Goal: Find specific page/section: Find specific page/section

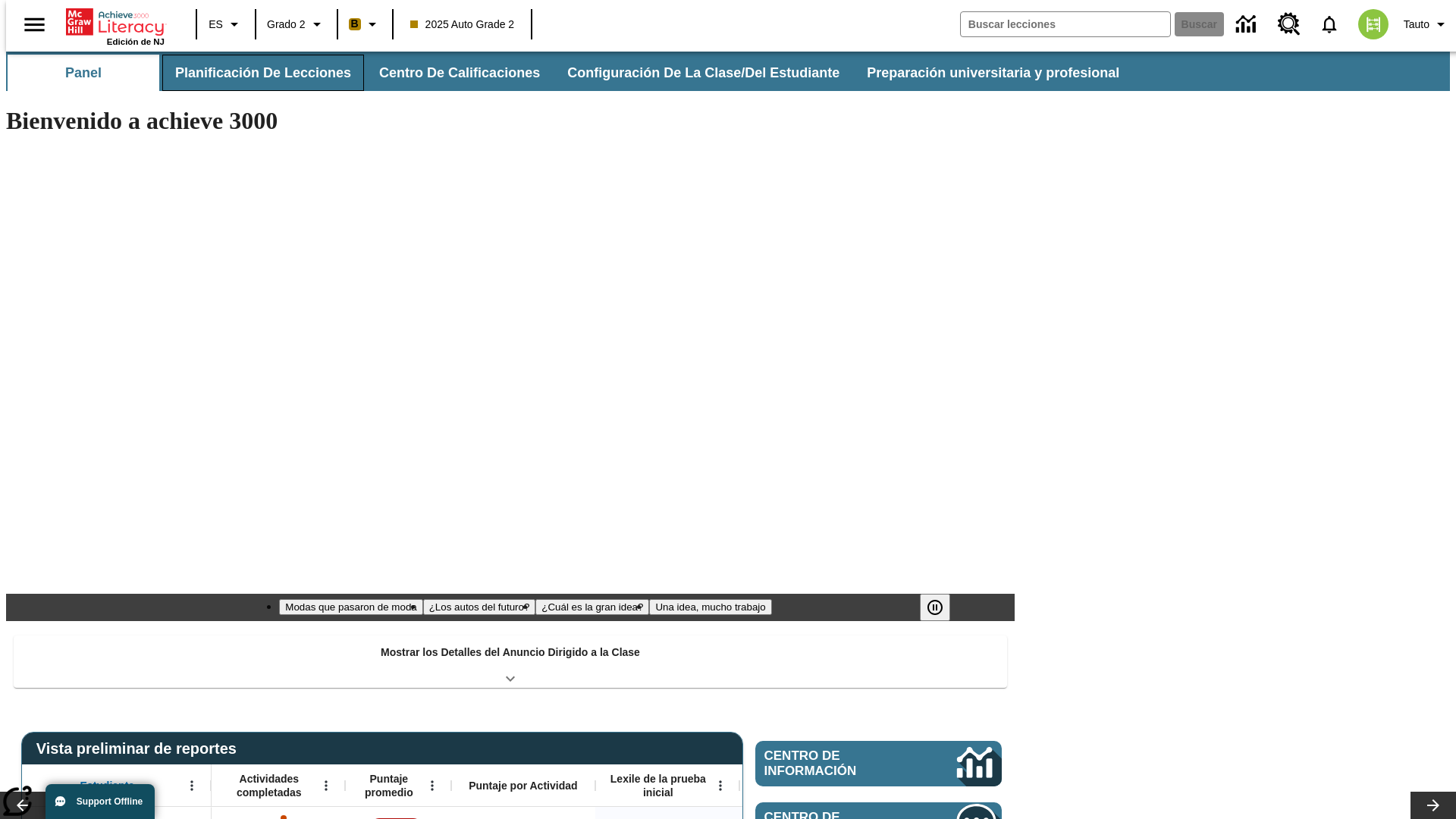
click at [254, 73] on button "Planificación de lecciones" at bounding box center [262, 73] width 202 height 36
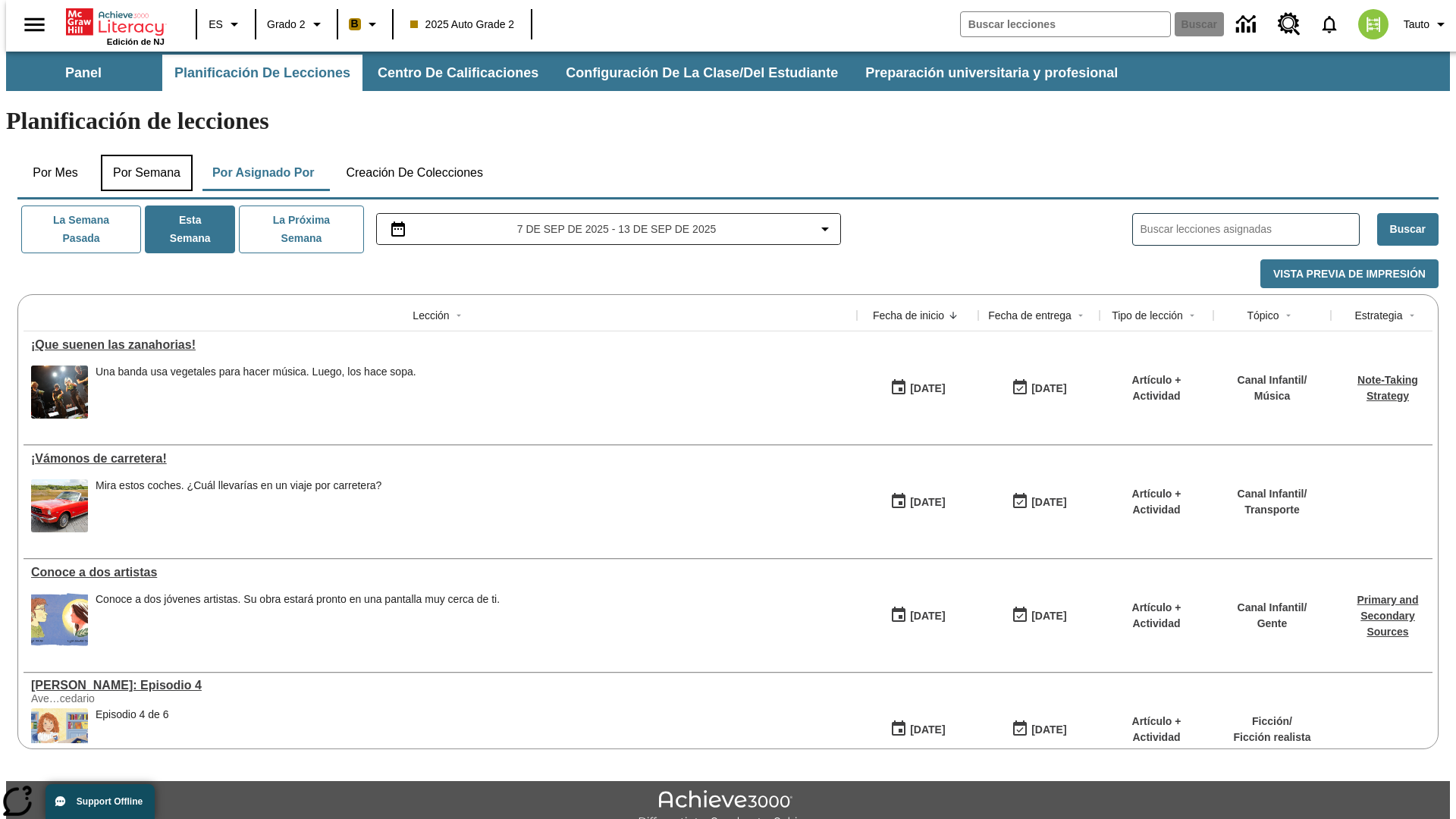
click at [142, 155] on button "Por semana" at bounding box center [147, 173] width 92 height 36
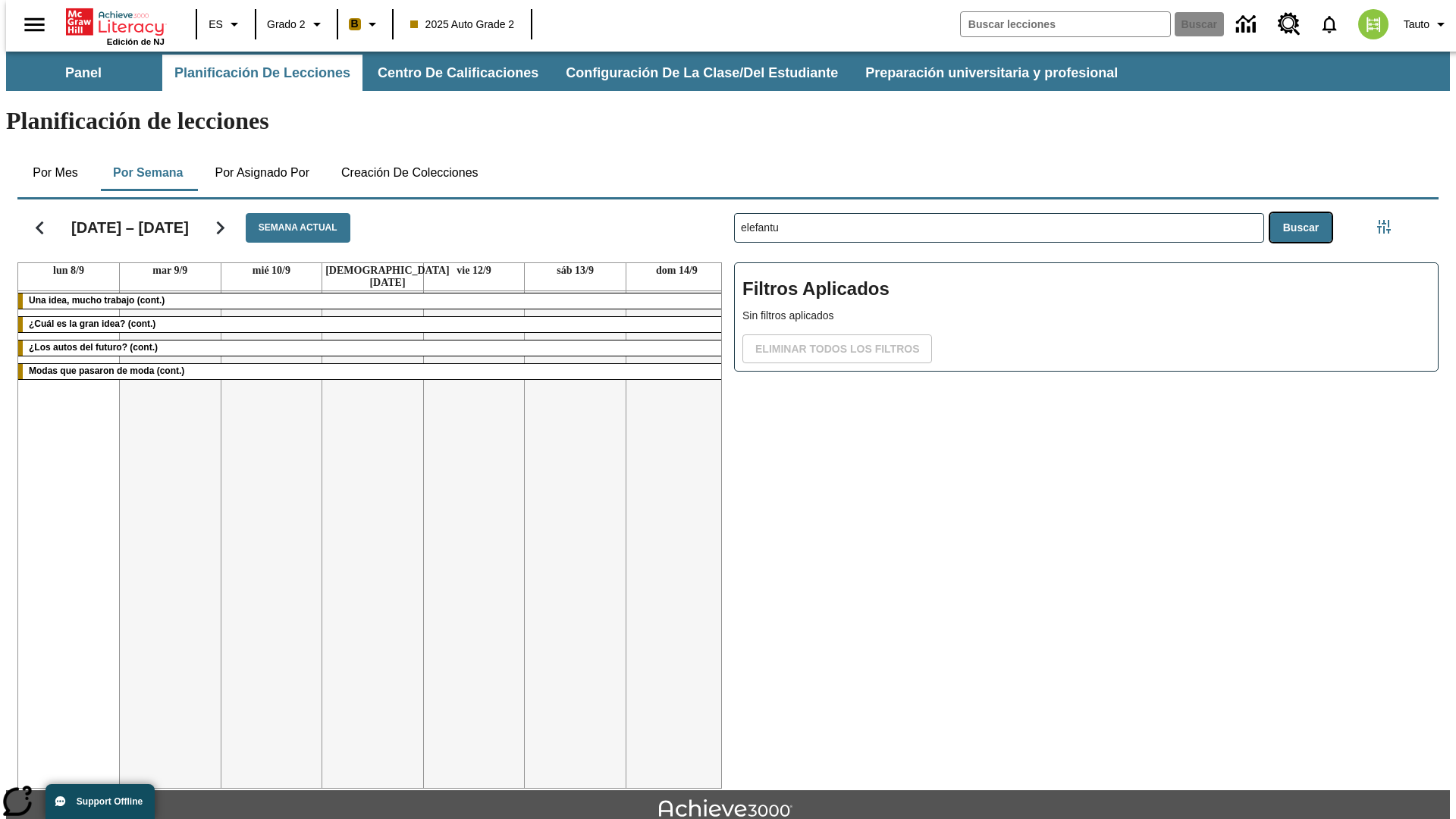
click at [1305, 213] on button "Buscar" at bounding box center [1300, 228] width 61 height 29
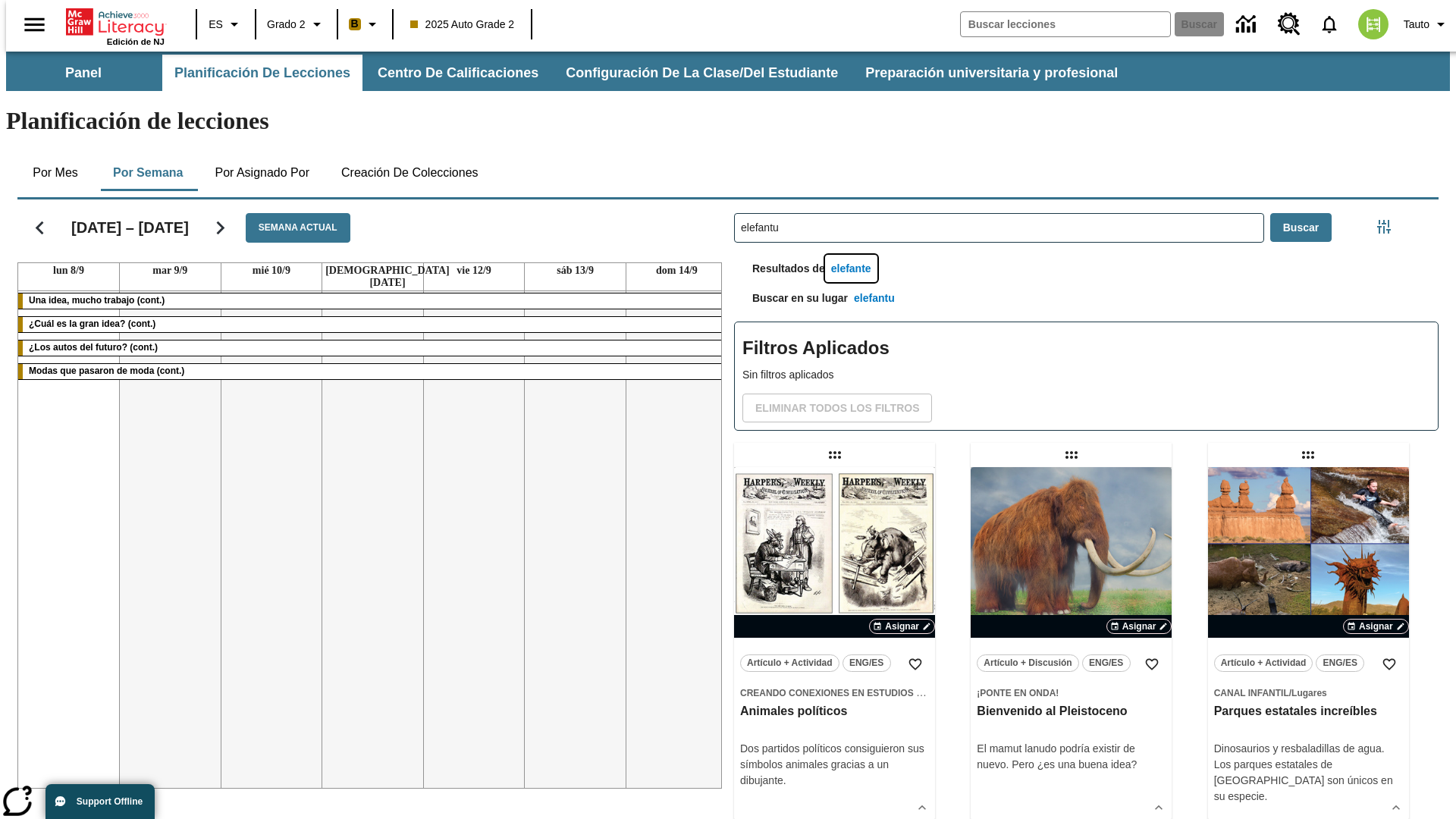
click at [853, 255] on button "elefante" at bounding box center [851, 268] width 52 height 28
type input "elefante"
